Goal: Check status

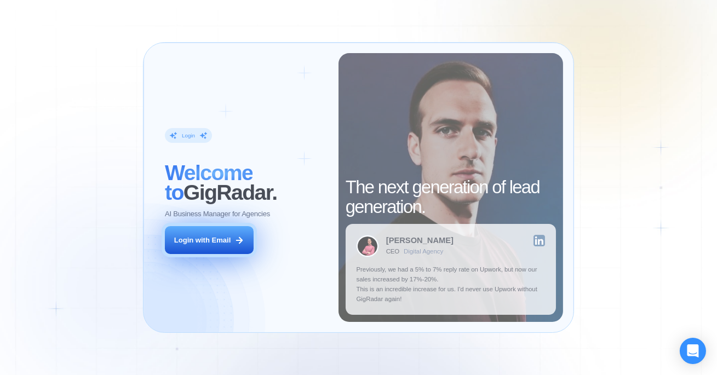
click at [193, 245] on button "Login with Email" at bounding box center [209, 240] width 89 height 28
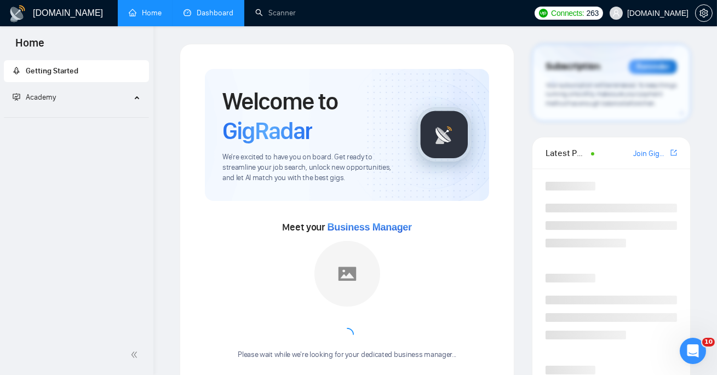
click at [212, 18] on link "Dashboard" at bounding box center [209, 12] width 50 height 9
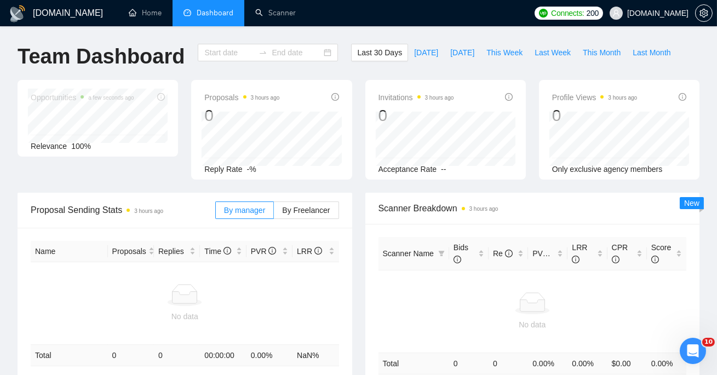
type input "[DATE]"
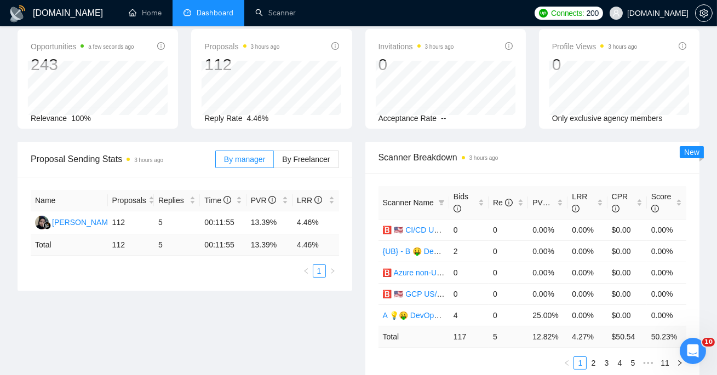
scroll to position [63, 0]
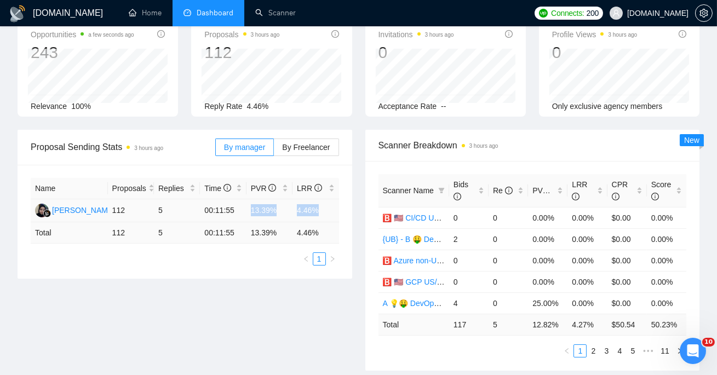
drag, startPoint x: 251, startPoint y: 210, endPoint x: 324, endPoint y: 209, distance: 73.4
click at [324, 209] on tr "[PERSON_NAME] 112 5 00:11:55 13.39% 4.46%" at bounding box center [185, 210] width 309 height 23
copy tr "13.39% 4.46%"
click at [467, 186] on span "Bids" at bounding box center [461, 190] width 15 height 21
